Goal: Transaction & Acquisition: Purchase product/service

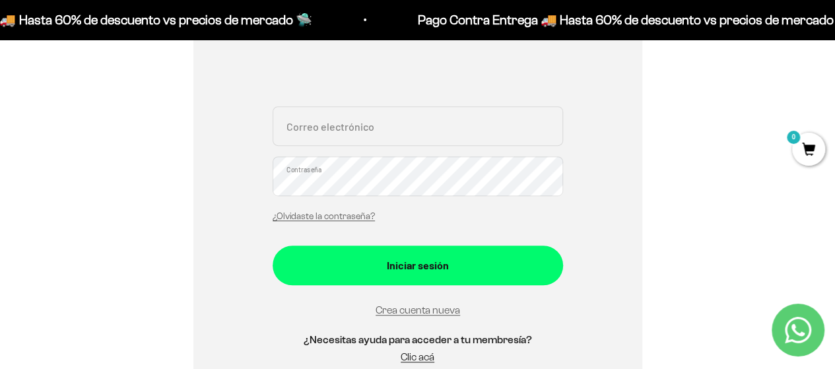
scroll to position [396, 0]
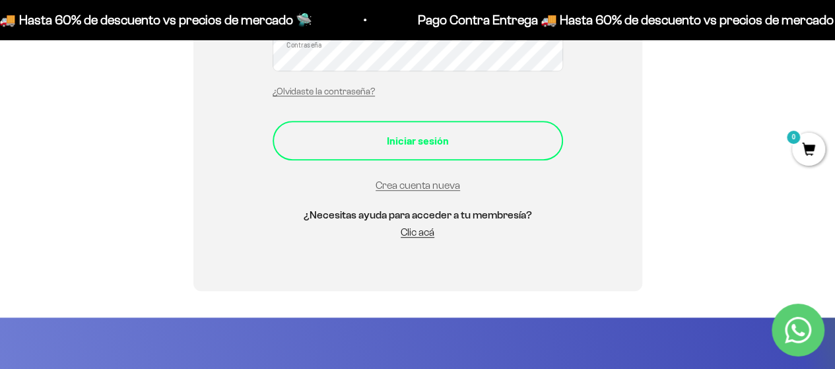
type input "[EMAIL_ADDRESS][DOMAIN_NAME]"
click at [400, 135] on div "Iniciar sesión" at bounding box center [418, 140] width 238 height 17
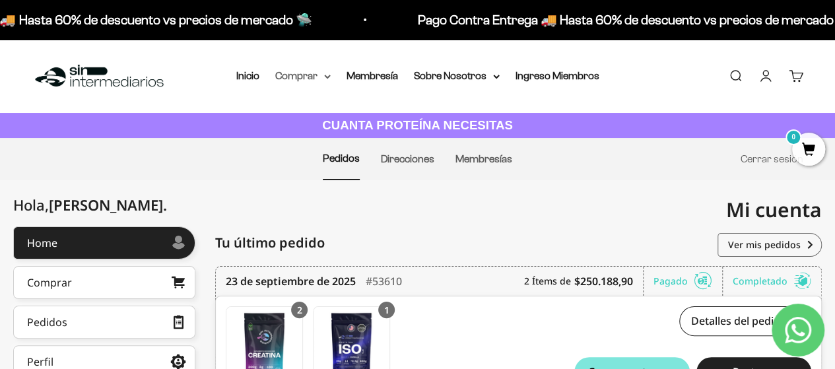
click at [326, 76] on icon at bounding box center [327, 76] width 5 height 3
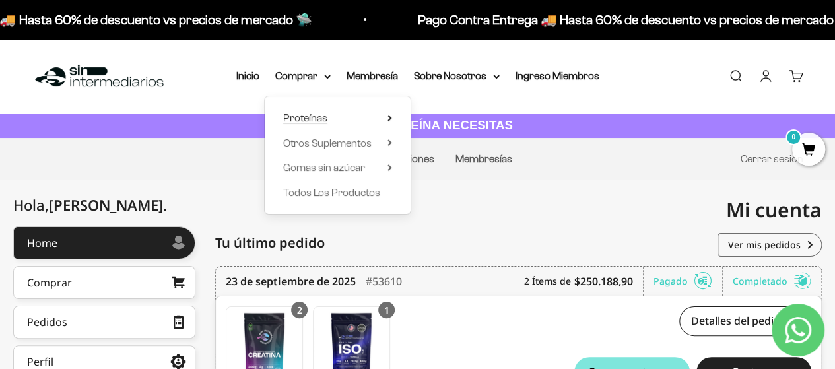
click at [299, 115] on span "Proteínas" at bounding box center [305, 117] width 44 height 11
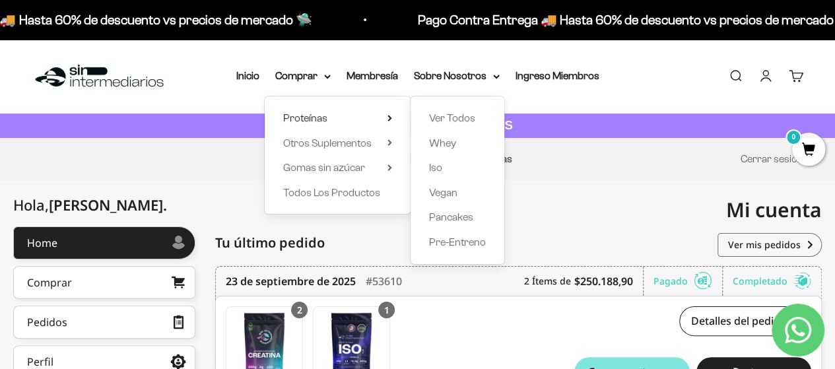
drag, startPoint x: 678, startPoint y: 205, endPoint x: 678, endPoint y: 197, distance: 8.6
click at [678, 203] on div "Mi cuenta dannaduarteg@hotmail.com" at bounding box center [620, 209] width 405 height 59
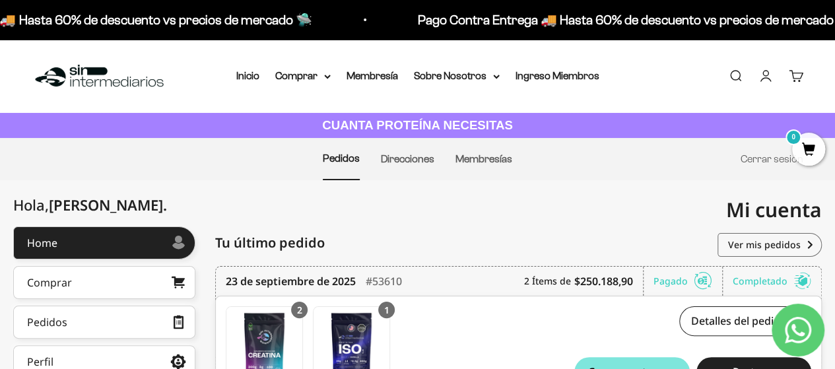
click at [78, 75] on img at bounding box center [99, 76] width 135 height 28
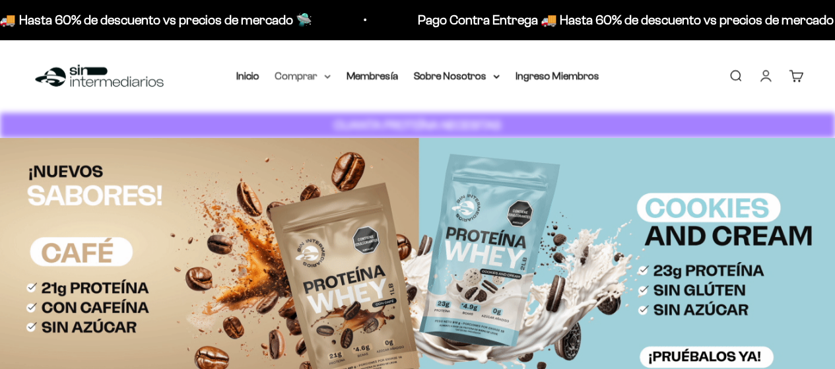
click at [314, 74] on summary "Comprar" at bounding box center [302, 75] width 55 height 17
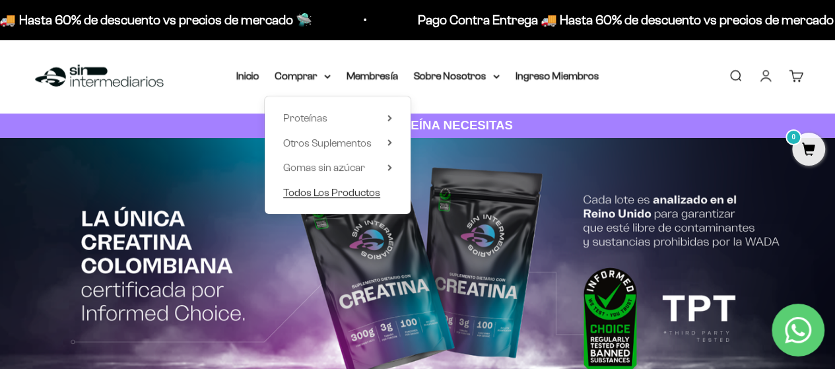
click at [332, 187] on span "Todos Los Productos" at bounding box center [331, 192] width 97 height 11
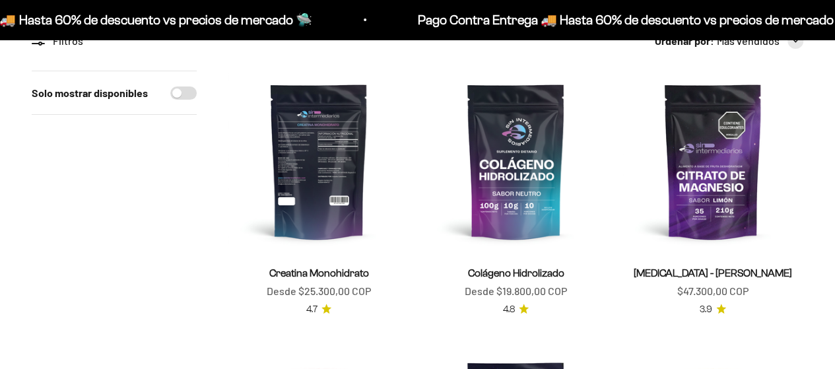
scroll to position [198, 0]
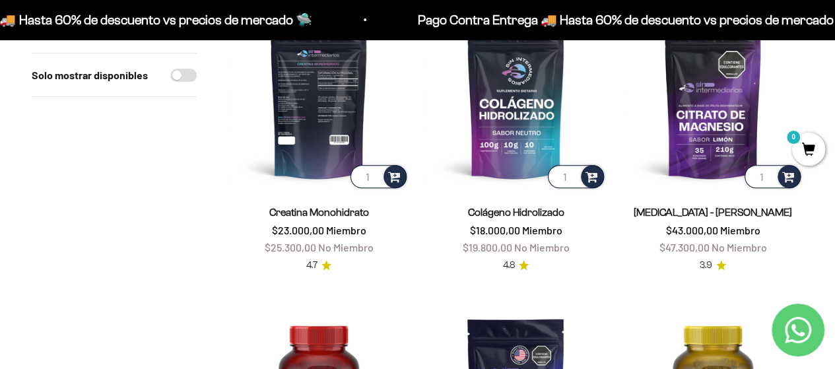
click at [374, 178] on input "1" at bounding box center [379, 176] width 56 height 23
click at [324, 150] on img at bounding box center [319, 100] width 181 height 181
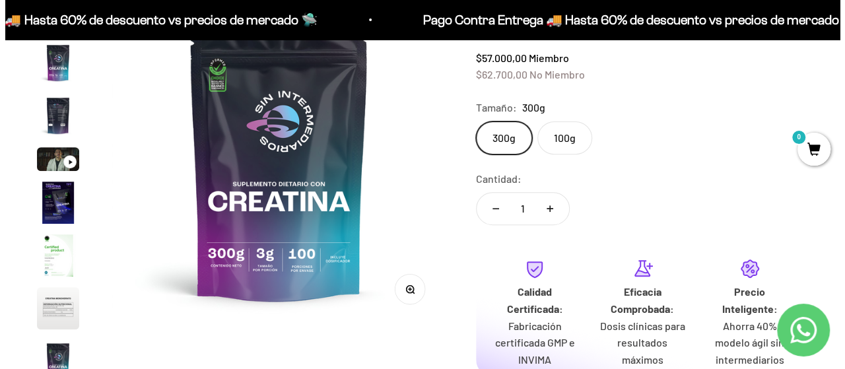
scroll to position [264, 0]
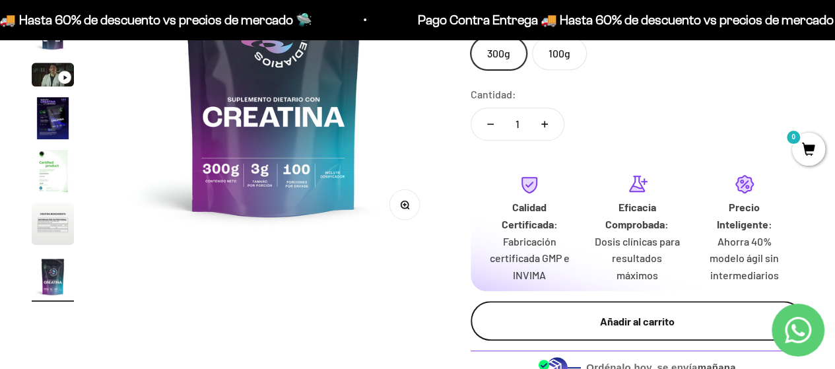
click at [579, 318] on div "Añadir al carrito" at bounding box center [637, 321] width 280 height 17
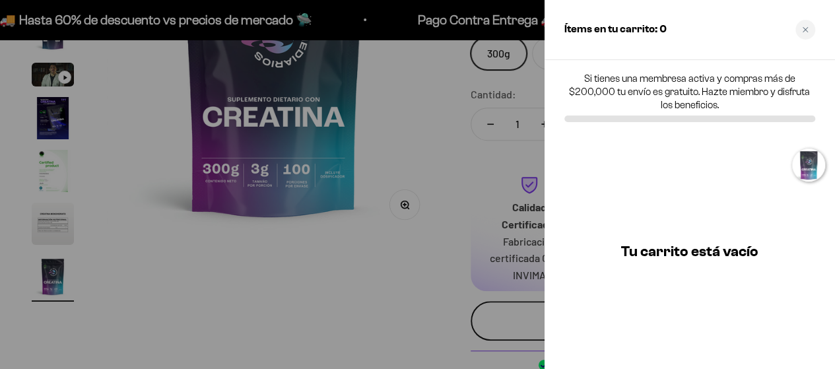
scroll to position [0, 2773]
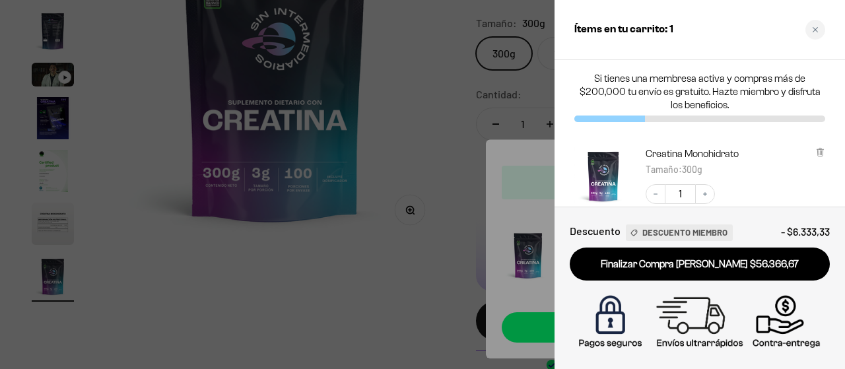
click at [434, 98] on div at bounding box center [422, 184] width 845 height 369
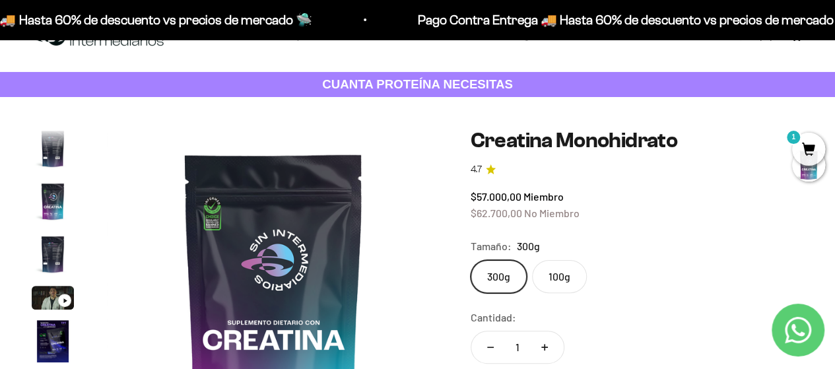
scroll to position [0, 0]
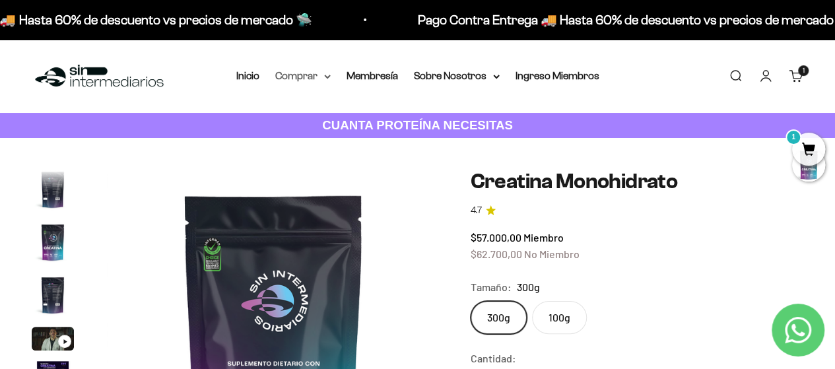
click at [318, 80] on summary "Comprar" at bounding box center [302, 75] width 55 height 17
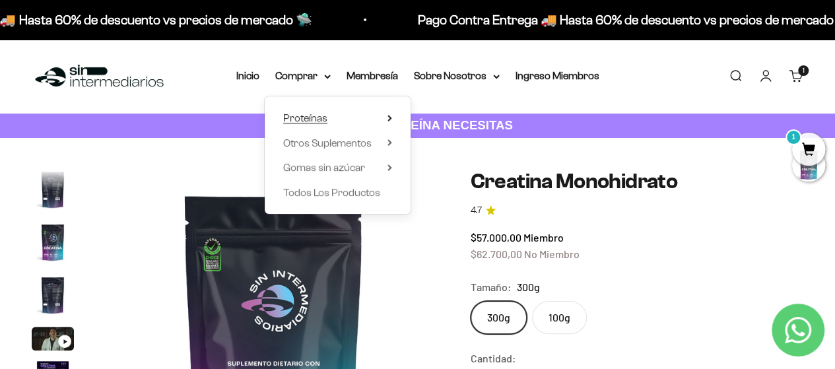
click at [304, 120] on span "Proteínas" at bounding box center [305, 117] width 44 height 11
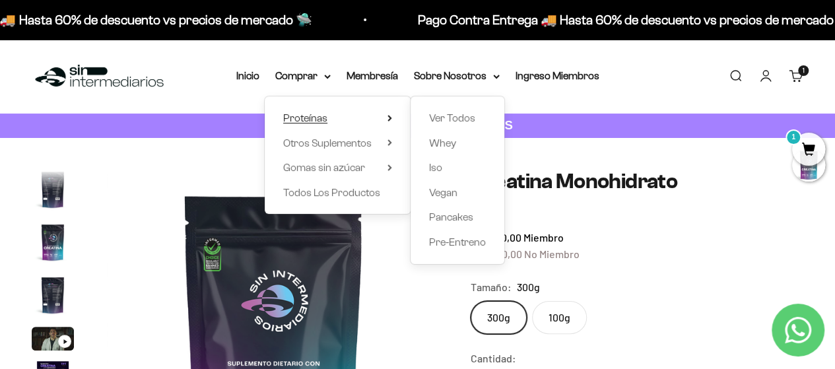
click at [317, 118] on span "Proteínas" at bounding box center [305, 117] width 44 height 11
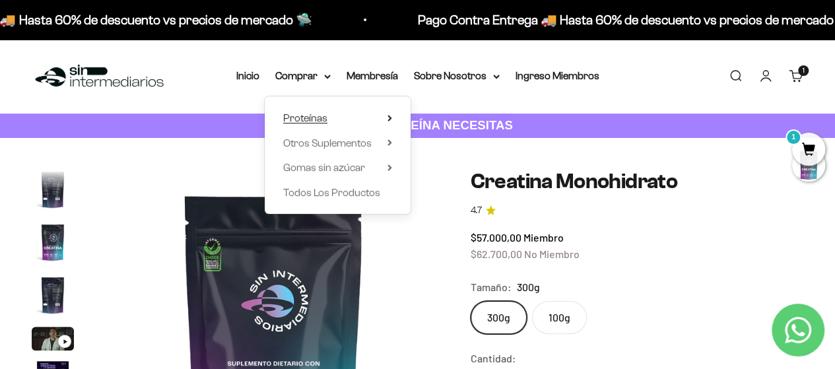
click at [388, 115] on icon at bounding box center [390, 118] width 5 height 7
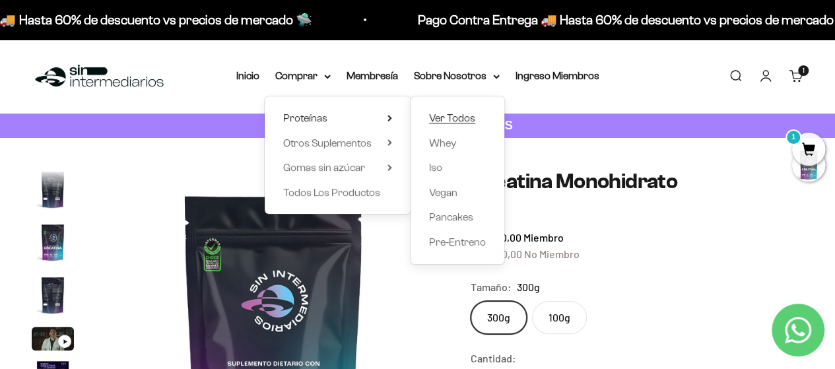
click at [442, 114] on span "Ver Todos" at bounding box center [452, 117] width 46 height 11
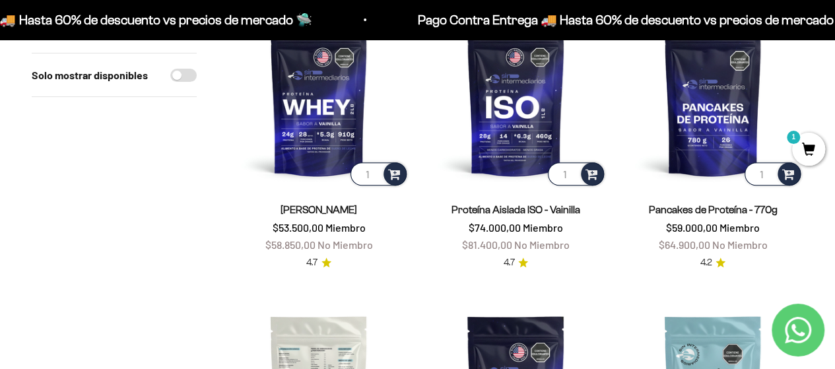
scroll to position [132, 0]
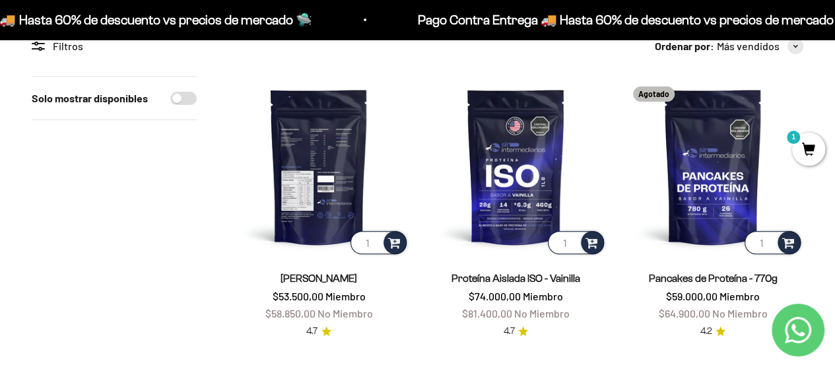
click at [291, 170] on img at bounding box center [319, 166] width 181 height 181
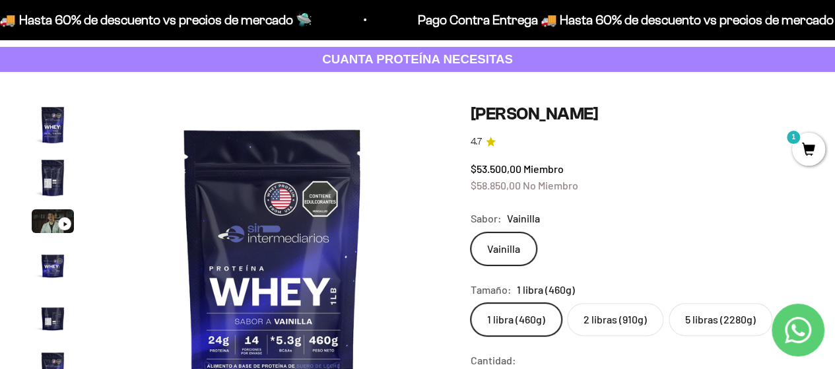
click at [643, 319] on label "2 libras (910g)" at bounding box center [615, 319] width 96 height 33
click at [471, 303] on input "2 libras (910g)" at bounding box center [470, 302] width 1 height 1
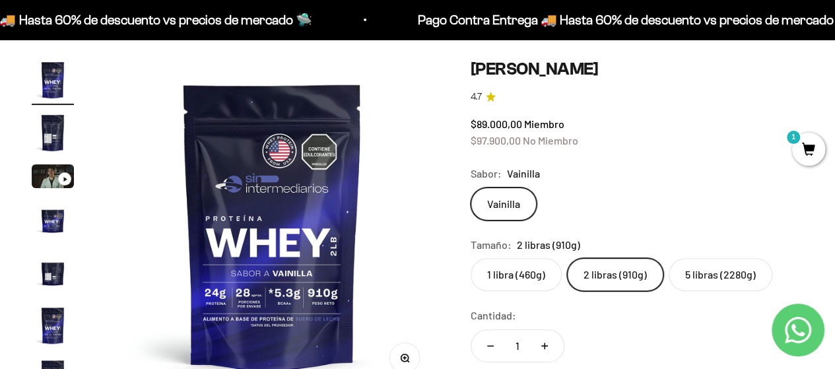
scroll to position [132, 0]
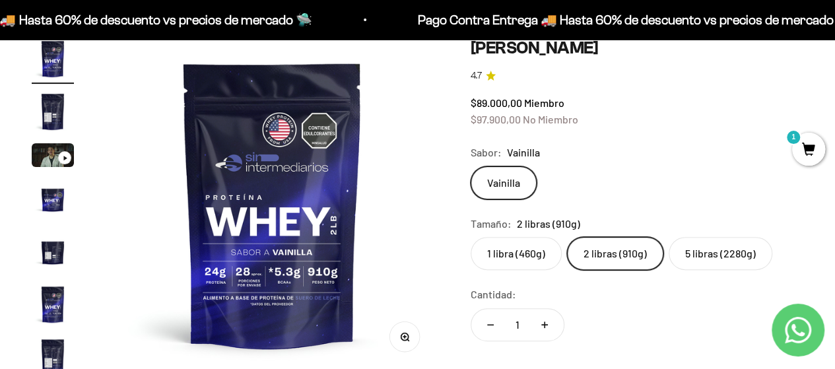
click at [501, 259] on label "1 libra (460g)" at bounding box center [516, 253] width 91 height 33
click at [471, 237] on input "1 libra (460g)" at bounding box center [470, 236] width 1 height 1
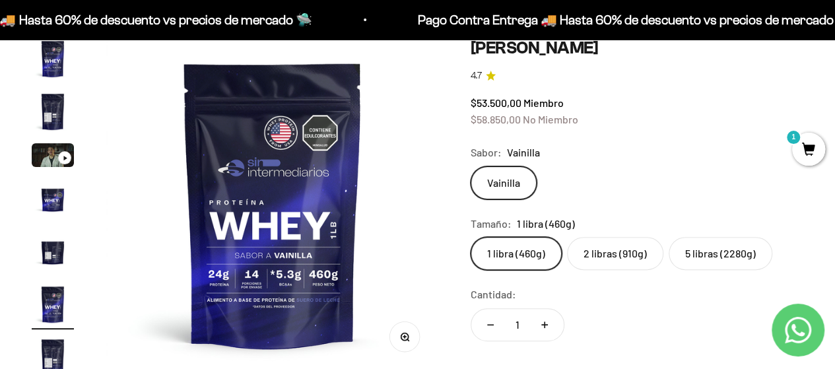
click at [596, 247] on label "2 libras (910g)" at bounding box center [615, 253] width 96 height 33
click at [471, 237] on input "2 libras (910g)" at bounding box center [470, 236] width 1 height 1
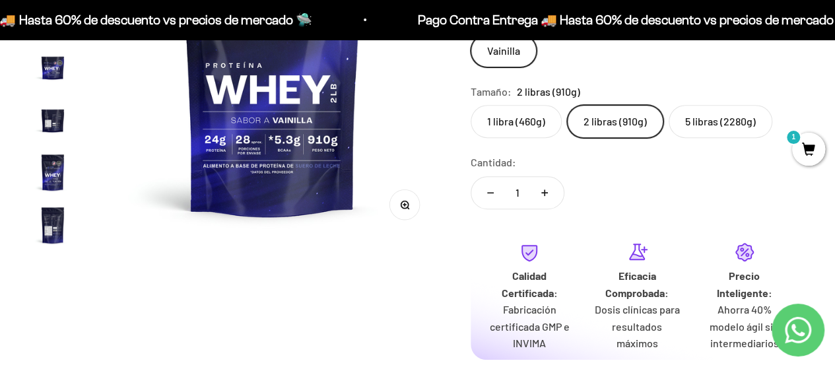
scroll to position [132, 0]
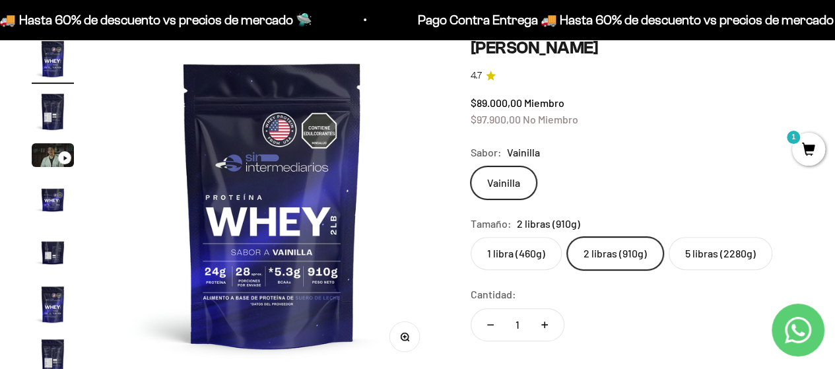
click at [516, 265] on label "1 libra (460g)" at bounding box center [516, 253] width 91 height 33
click at [471, 237] on input "1 libra (460g)" at bounding box center [470, 236] width 1 height 1
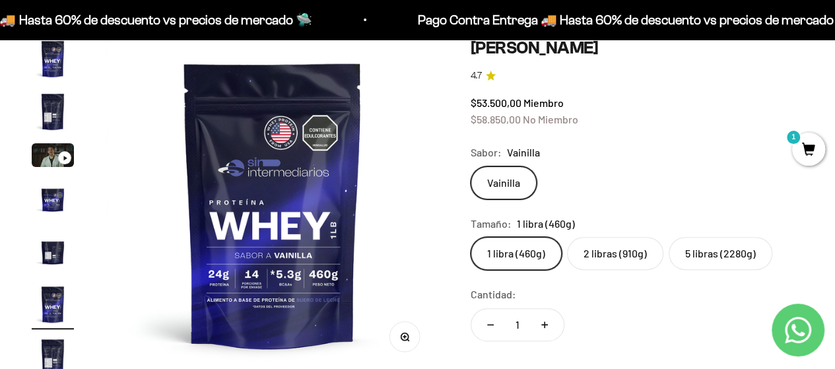
click at [586, 254] on label "2 libras (910g)" at bounding box center [615, 253] width 96 height 33
click at [471, 237] on input "2 libras (910g)" at bounding box center [470, 236] width 1 height 1
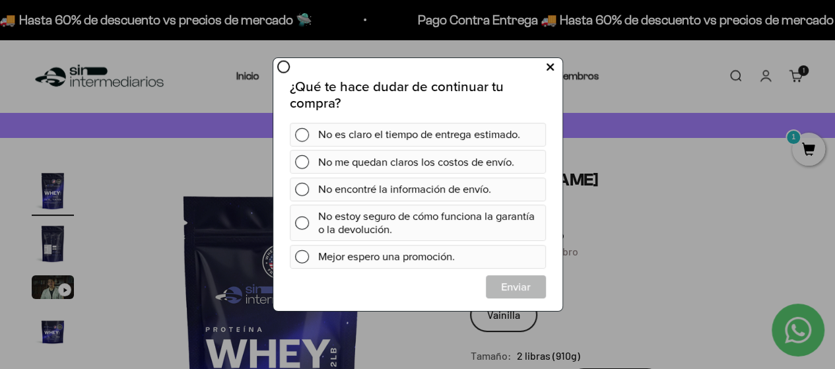
click at [552, 71] on icon at bounding box center [549, 67] width 7 height 18
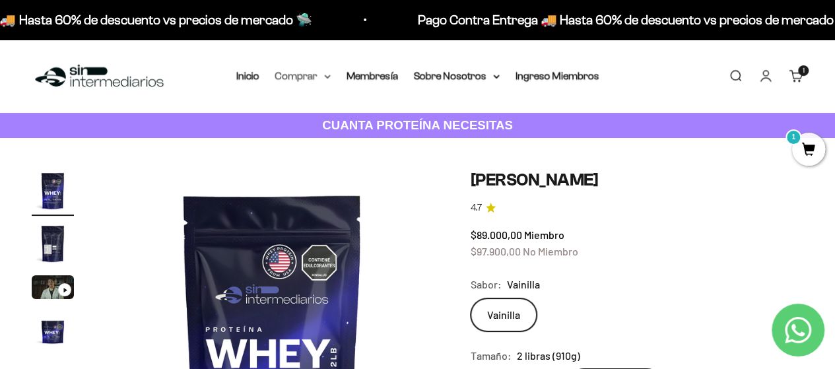
click at [326, 78] on icon at bounding box center [327, 77] width 7 height 5
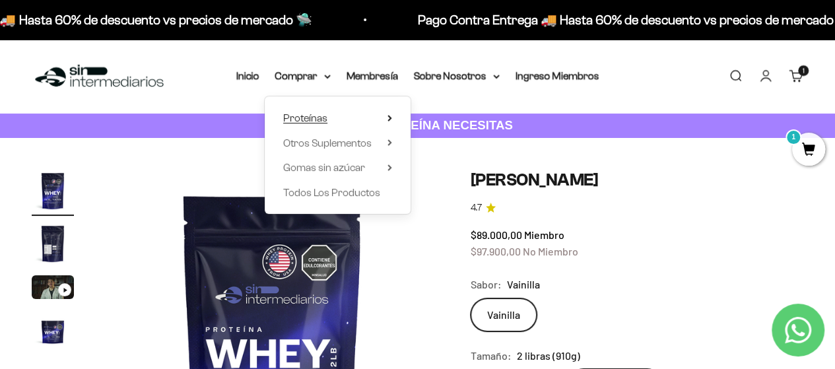
click at [312, 114] on span "Proteínas" at bounding box center [305, 117] width 44 height 11
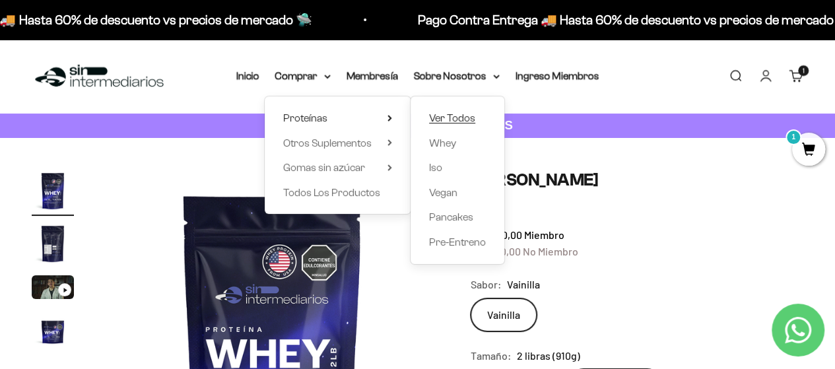
click at [452, 117] on span "Ver Todos" at bounding box center [452, 117] width 46 height 11
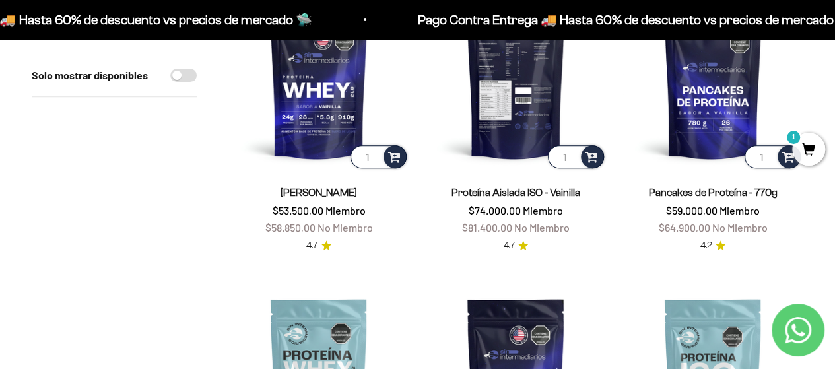
scroll to position [198, 0]
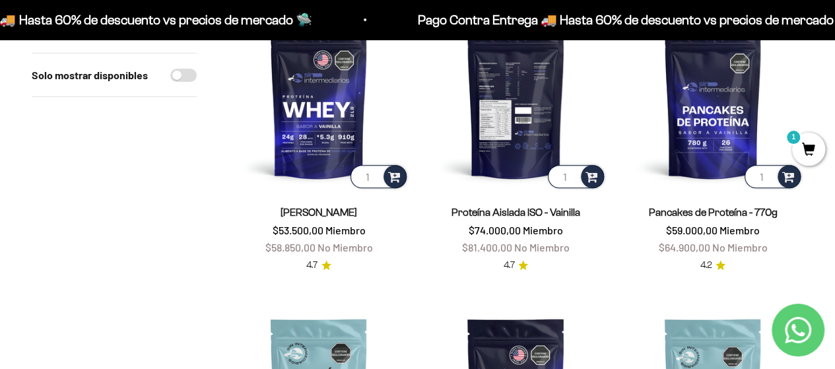
click at [509, 82] on img at bounding box center [515, 100] width 181 height 181
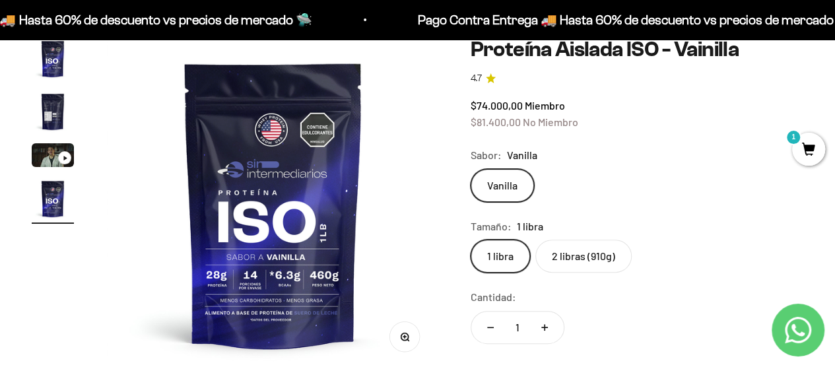
click at [594, 254] on label "2 libras (910g)" at bounding box center [584, 256] width 96 height 33
click at [471, 240] on input "2 libras (910g)" at bounding box center [470, 239] width 1 height 1
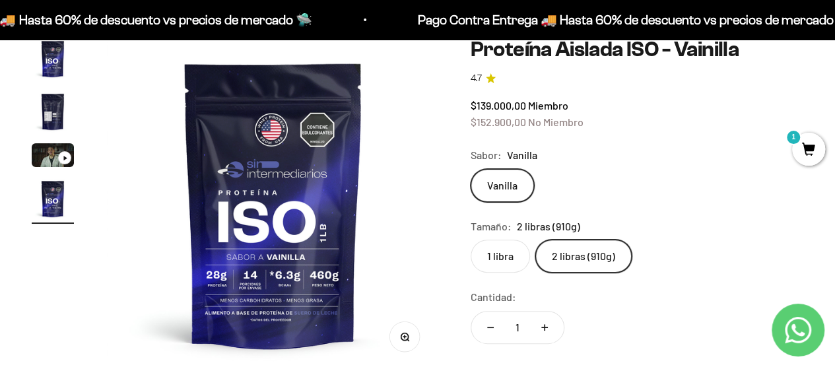
click at [507, 245] on label "1 libra" at bounding box center [500, 256] width 59 height 33
click at [471, 240] on input "1 libra" at bounding box center [470, 239] width 1 height 1
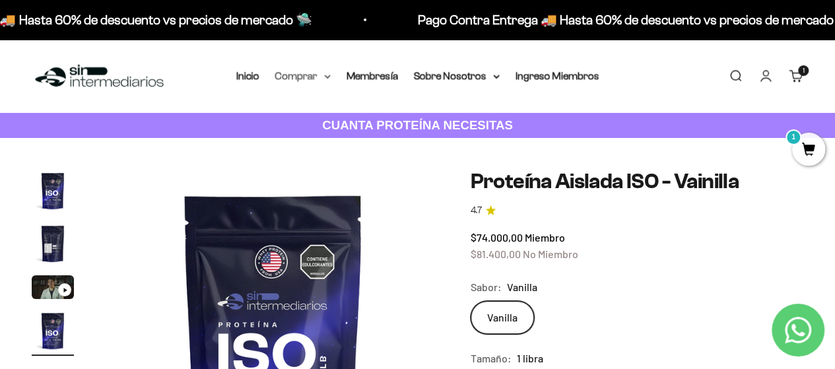
click at [316, 76] on summary "Comprar" at bounding box center [302, 75] width 55 height 17
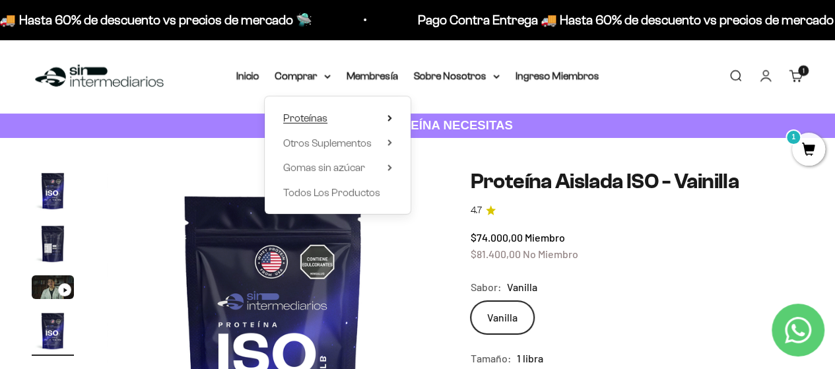
click at [344, 116] on summary "Proteínas" at bounding box center [337, 118] width 109 height 17
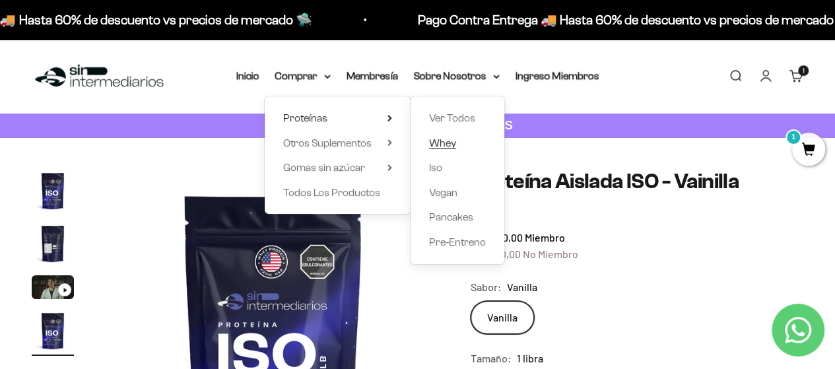
click at [452, 145] on span "Whey" at bounding box center [442, 142] width 27 height 11
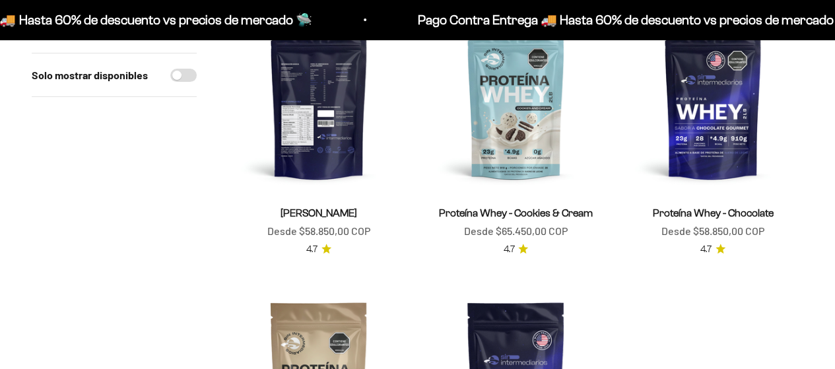
scroll to position [198, 0]
click at [329, 127] on img at bounding box center [319, 100] width 181 height 181
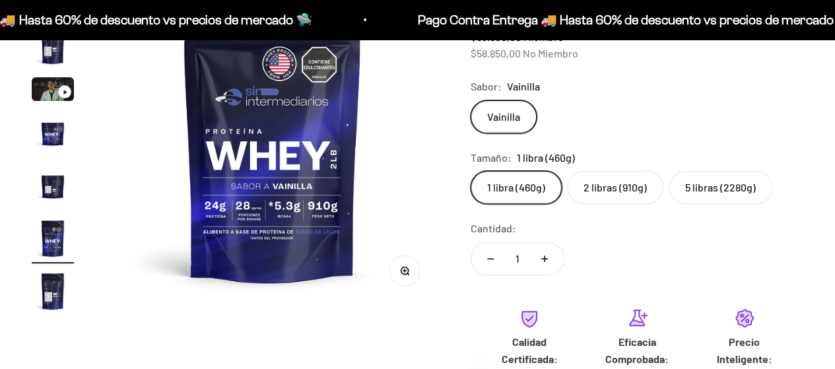
scroll to position [0, 1705]
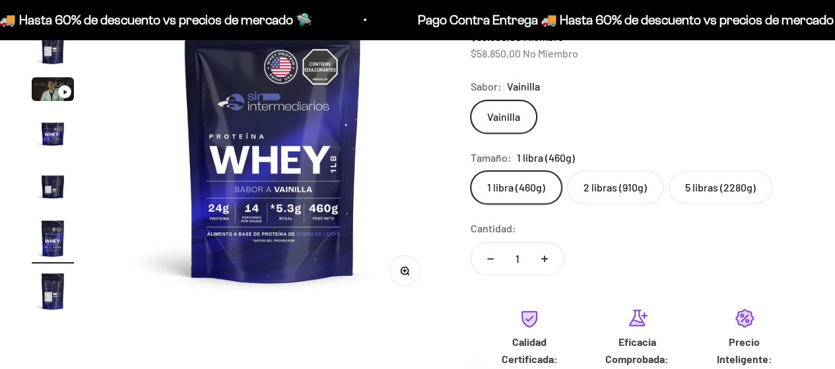
click at [596, 172] on label "2 libras (910g)" at bounding box center [615, 187] width 96 height 33
click at [471, 171] on input "2 libras (910g)" at bounding box center [470, 170] width 1 height 1
radio input "true"
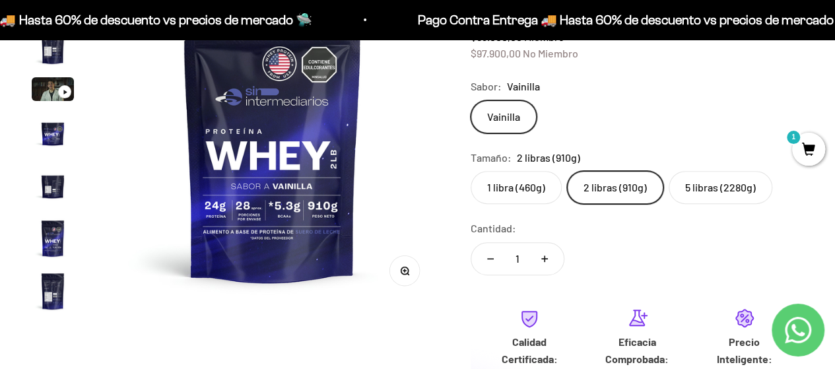
scroll to position [330, 0]
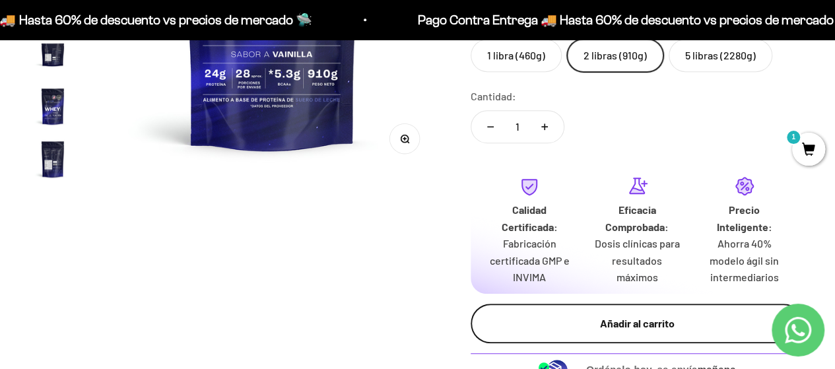
click at [519, 319] on div "Añadir al carrito" at bounding box center [637, 323] width 280 height 17
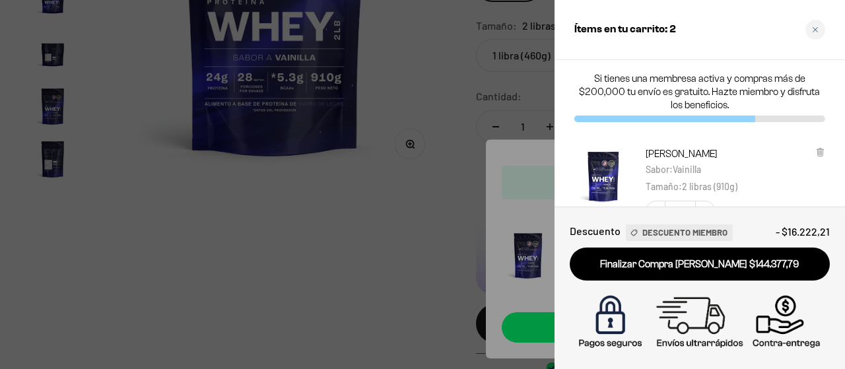
click at [429, 209] on div at bounding box center [422, 184] width 845 height 369
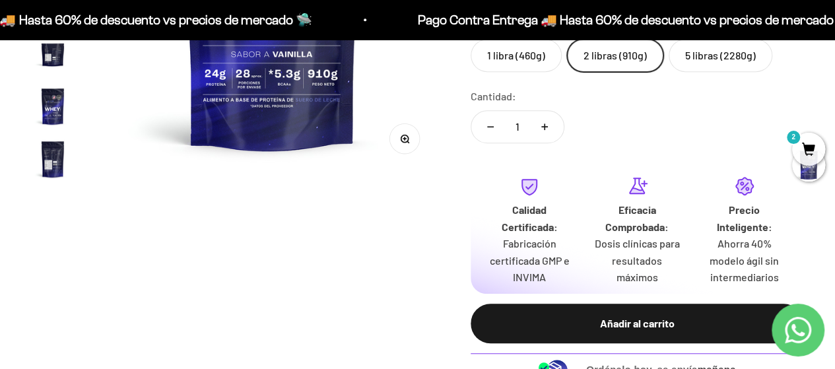
scroll to position [0, 0]
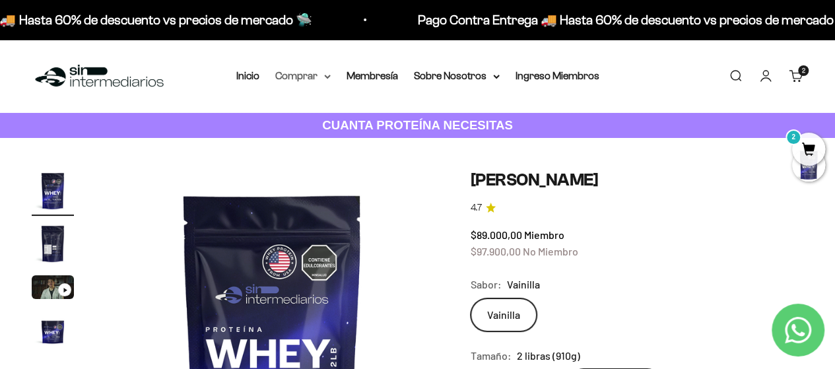
click at [328, 77] on icon at bounding box center [327, 76] width 5 height 3
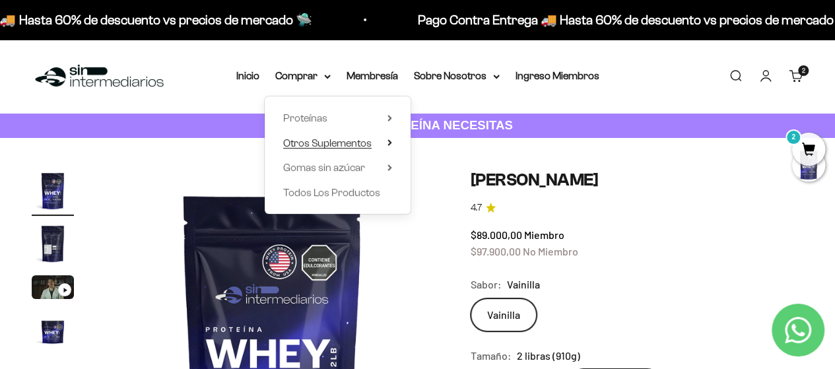
click at [382, 141] on summary "Otros Suplementos" at bounding box center [337, 143] width 109 height 17
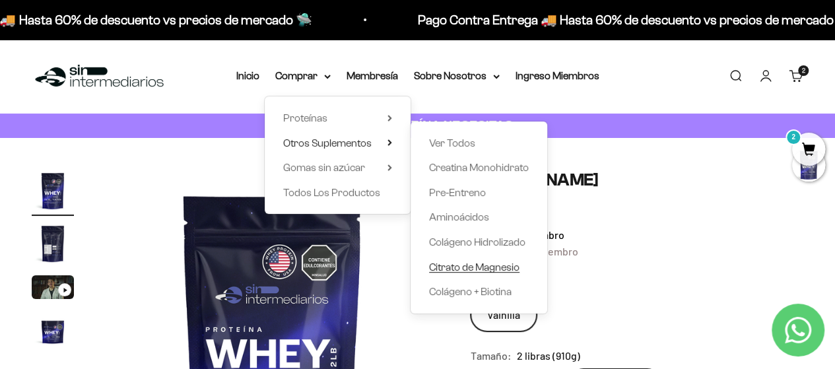
click at [489, 269] on span "Citrato de Magnesio" at bounding box center [474, 267] width 90 height 11
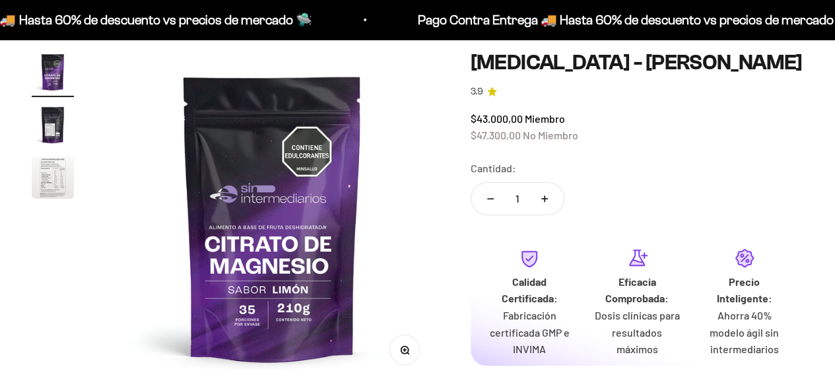
scroll to position [66, 0]
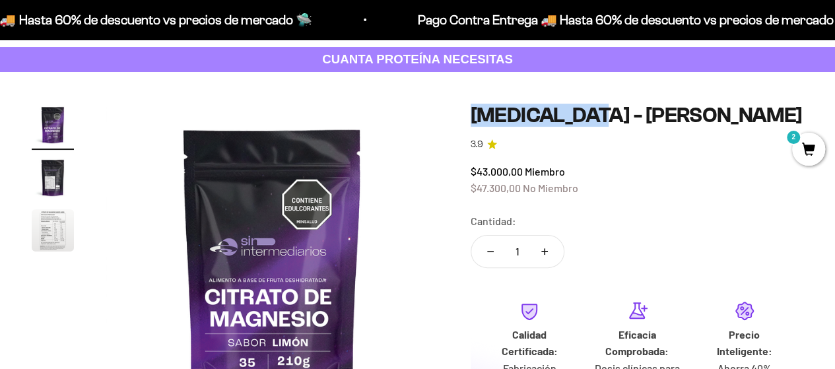
drag, startPoint x: 460, startPoint y: 113, endPoint x: 577, endPoint y: 113, distance: 116.9
click at [577, 113] on div "Zoom Ir al artículo 1 Ir al artículo 2 Ir al artículo 3 Citrato de Magnesio - S…" at bounding box center [418, 323] width 772 height 439
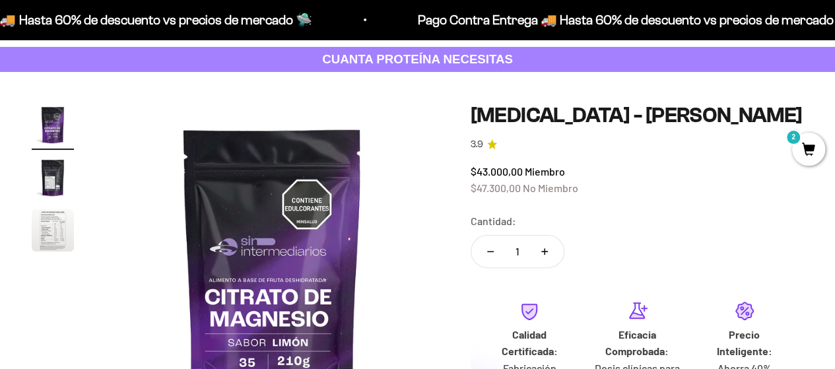
click at [633, 118] on h1 "[MEDICAL_DATA] - [PERSON_NAME]" at bounding box center [637, 115] width 333 height 23
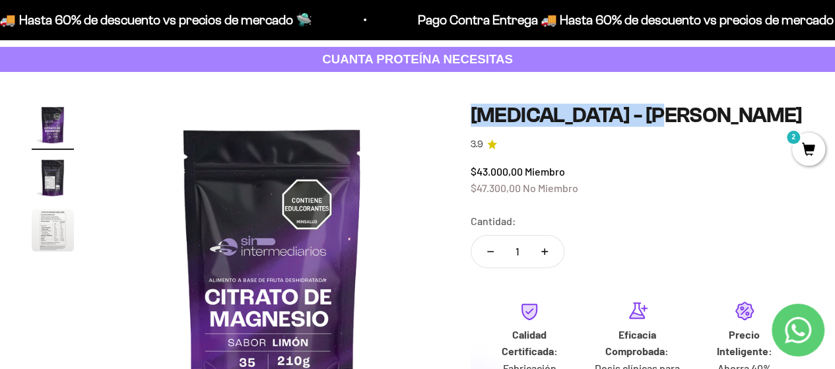
scroll to position [0, 0]
drag, startPoint x: 520, startPoint y: 109, endPoint x: 456, endPoint y: 110, distance: 64.7
click at [456, 110] on div "Zoom Ir al artículo 1 Ir al artículo 2 Ir al artículo 3 Citrato de Magnesio - S…" at bounding box center [418, 323] width 772 height 439
copy h1 "Citrato de Magnesio"
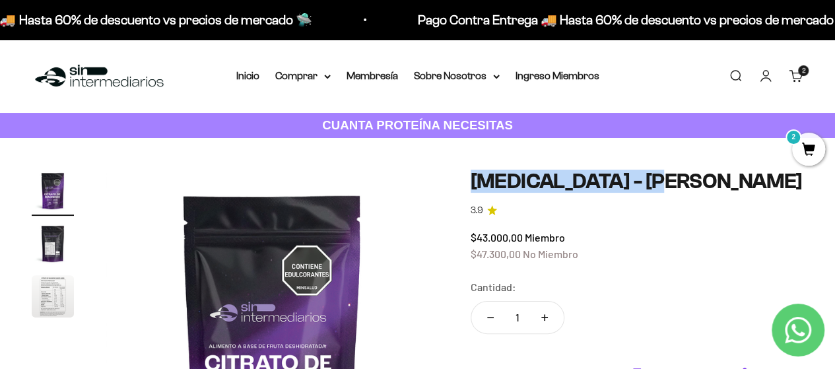
click at [814, 148] on span "2" at bounding box center [809, 149] width 33 height 33
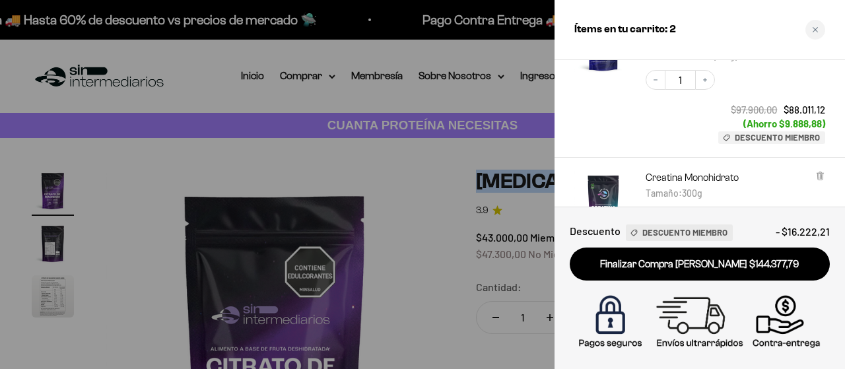
scroll to position [132, 0]
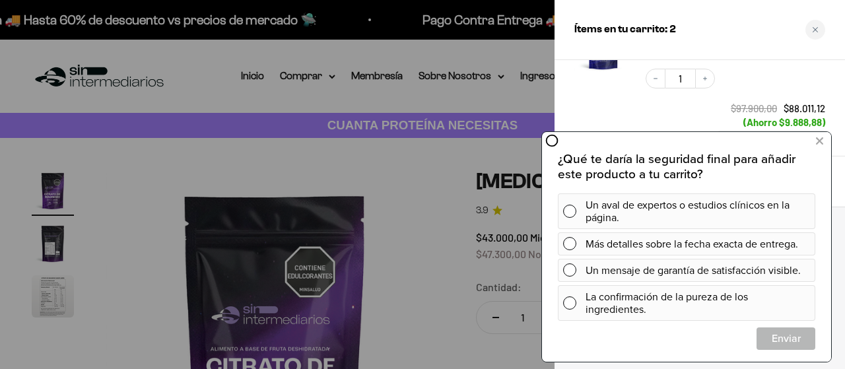
click at [648, 107] on div "Decrease quantity 1 Increase quantity $97.900,00 $88.011,12 (Ahorro $9.888,88) …" at bounding box center [729, 98] width 193 height 87
click at [814, 140] on button at bounding box center [820, 140] width 24 height 21
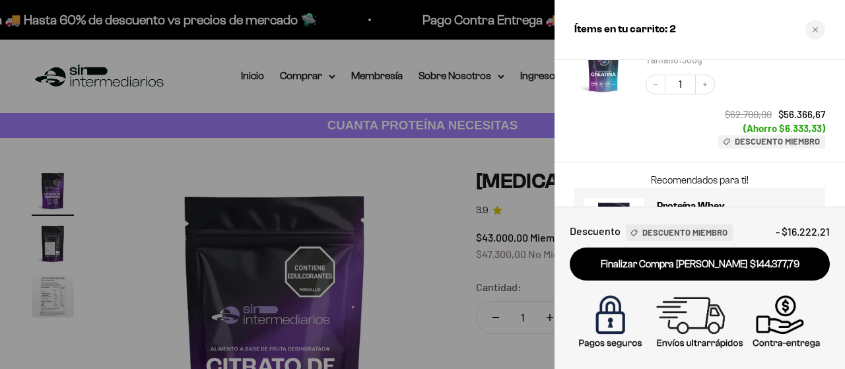
scroll to position [198, 0]
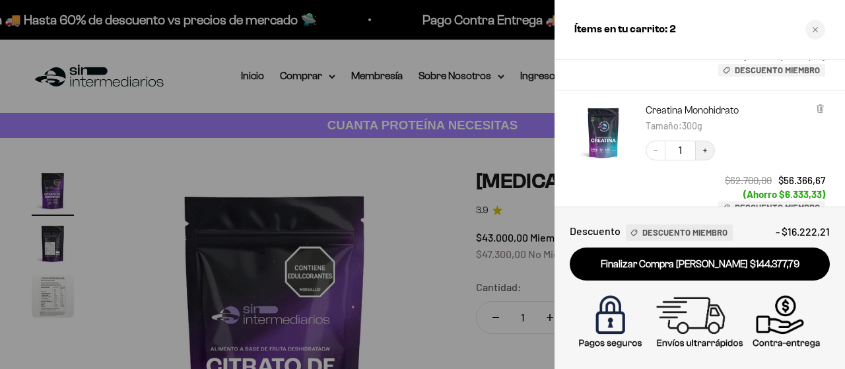
click at [707, 145] on button "Increase quantity" at bounding box center [705, 151] width 20 height 20
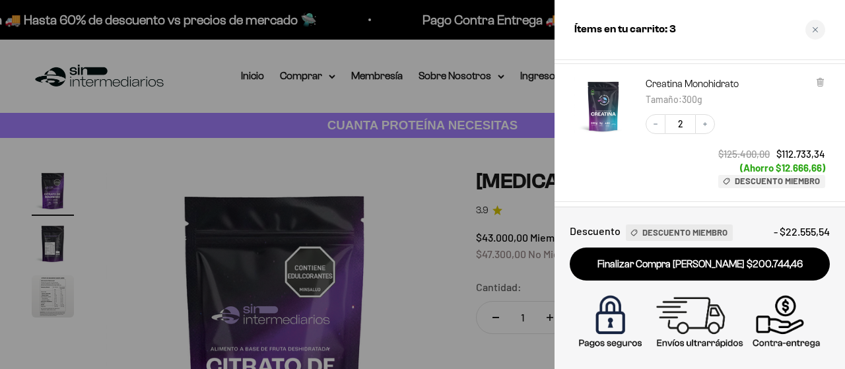
scroll to position [172, 0]
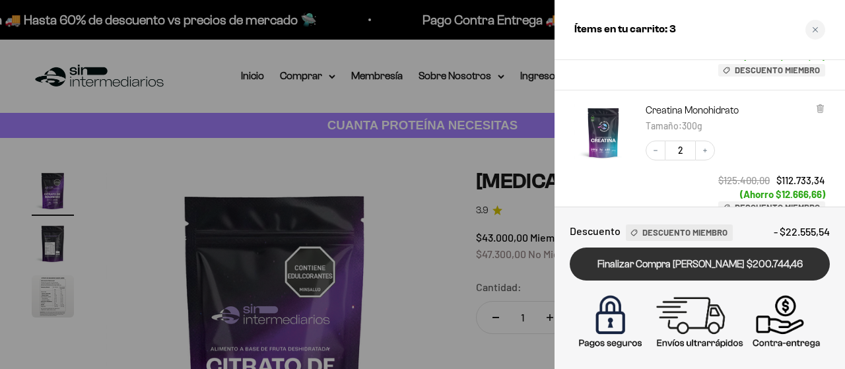
click at [753, 269] on link "Finalizar Compra Segura $200.744,46" at bounding box center [700, 265] width 260 height 34
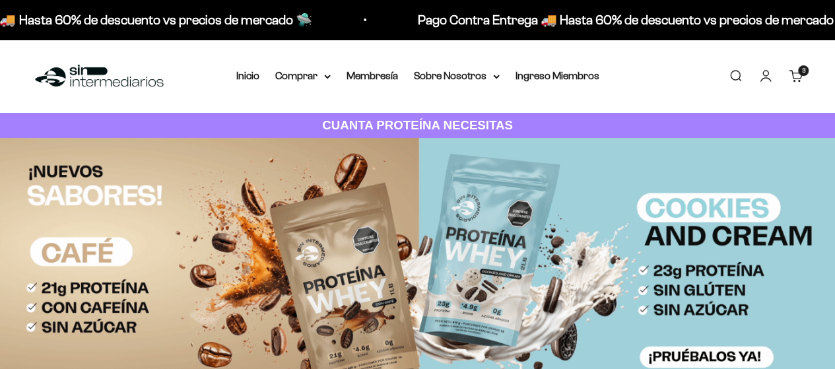
click at [798, 79] on link "Carrito 3 artículos 3" at bounding box center [796, 76] width 15 height 15
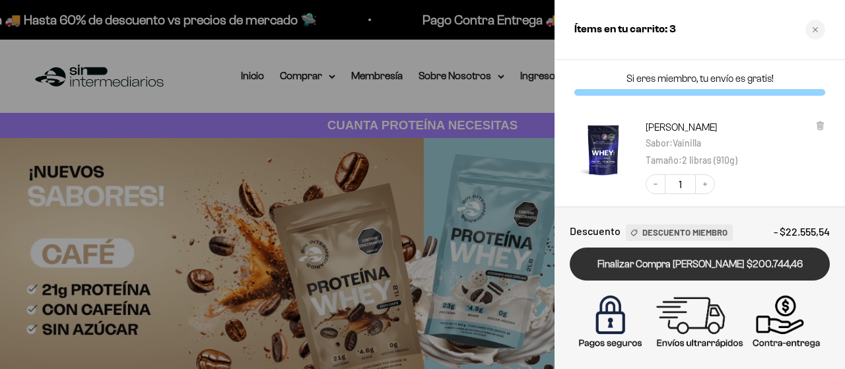
scroll to position [306, 0]
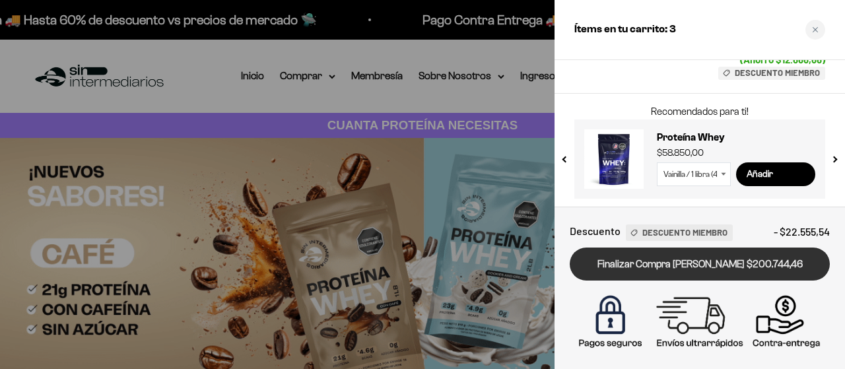
click at [666, 264] on link "Finalizar Compra [PERSON_NAME] $200.744,46" at bounding box center [700, 265] width 260 height 34
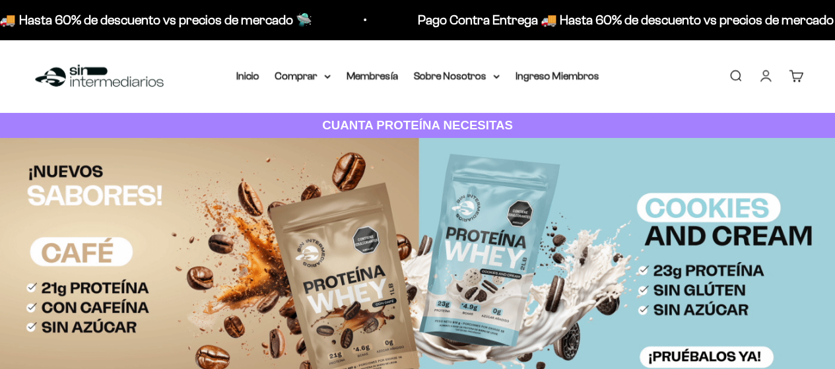
click at [771, 83] on link "Cuenta" at bounding box center [766, 76] width 15 height 15
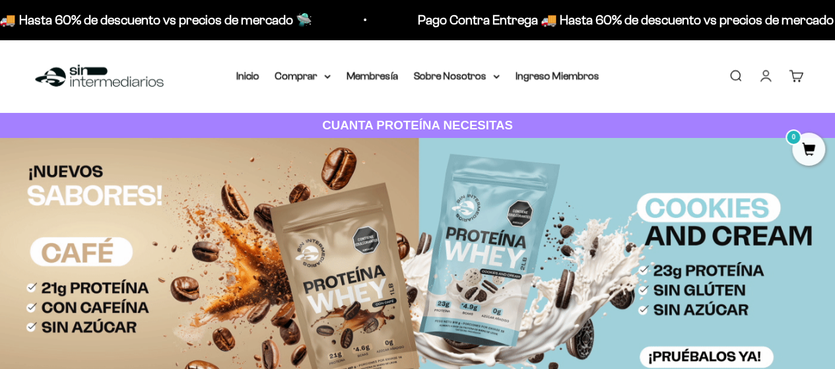
click at [768, 69] on link "Cuenta" at bounding box center [766, 76] width 15 height 15
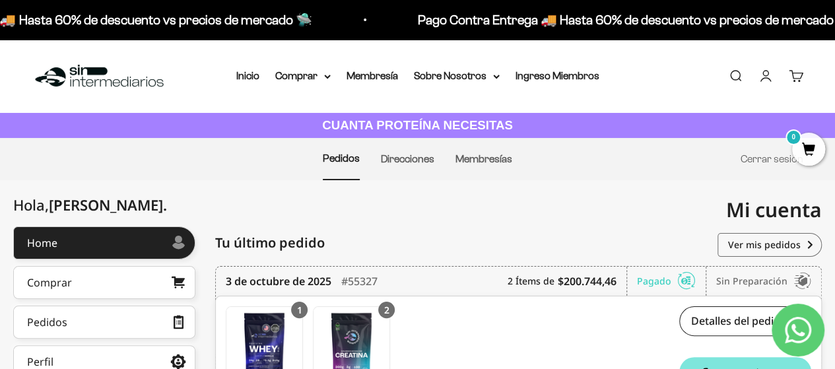
click at [763, 75] on link "Cuenta" at bounding box center [766, 76] width 15 height 15
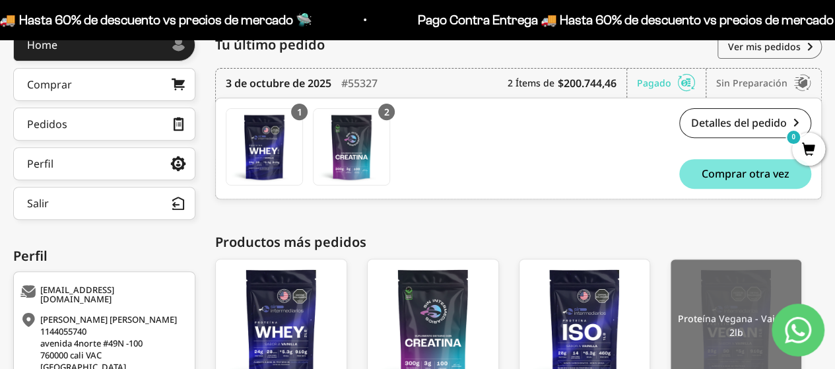
scroll to position [322, 0]
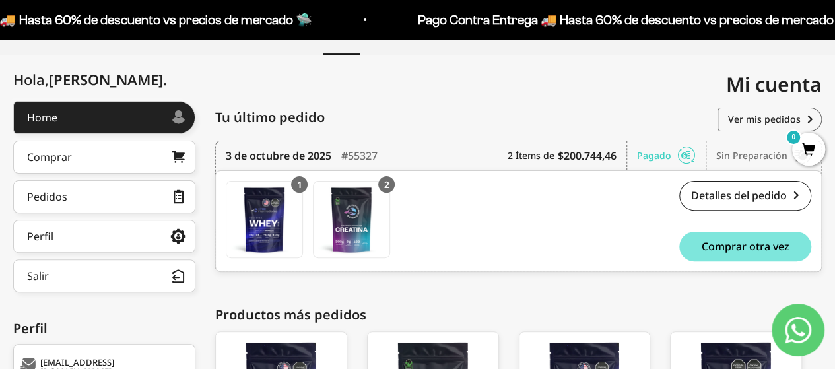
scroll to position [190, 0]
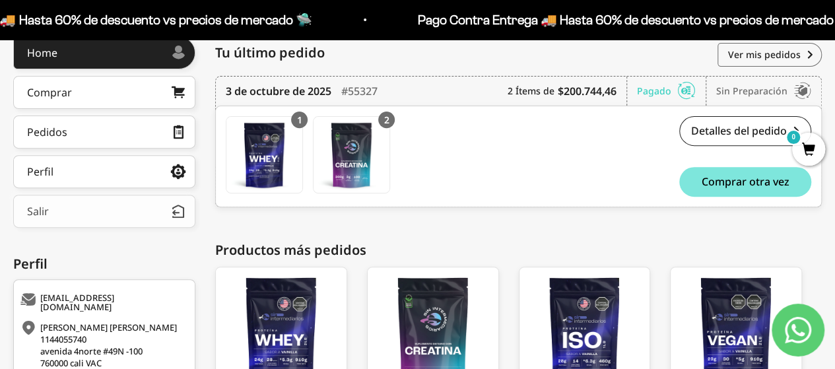
click at [59, 215] on button "Salir" at bounding box center [104, 211] width 182 height 33
